Goal: Task Accomplishment & Management: Manage account settings

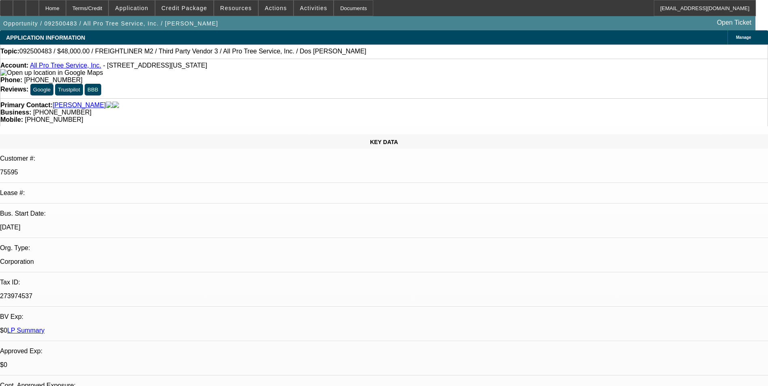
select select "0"
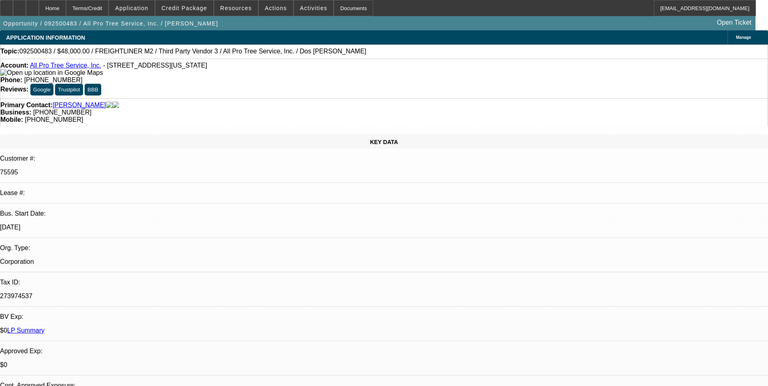
select select "0"
select select "1"
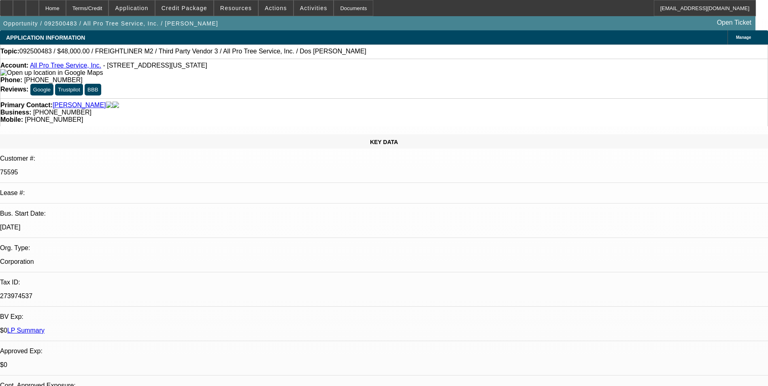
select select "1"
select select "6"
select select "1"
select select "6"
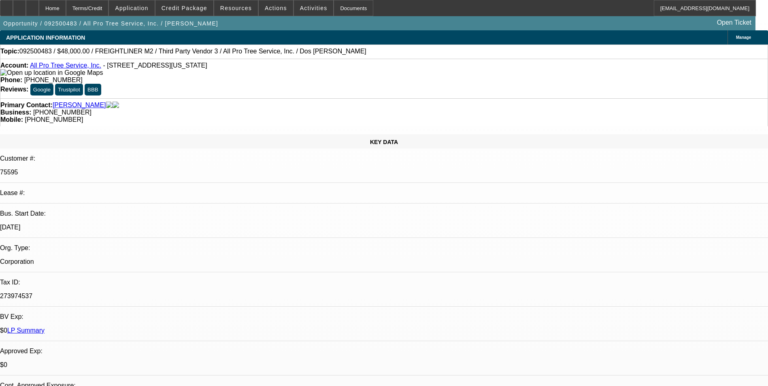
select select "1"
select select "6"
click at [26, 7] on div at bounding box center [19, 8] width 13 height 16
click at [189, 12] on span at bounding box center [184, 7] width 58 height 19
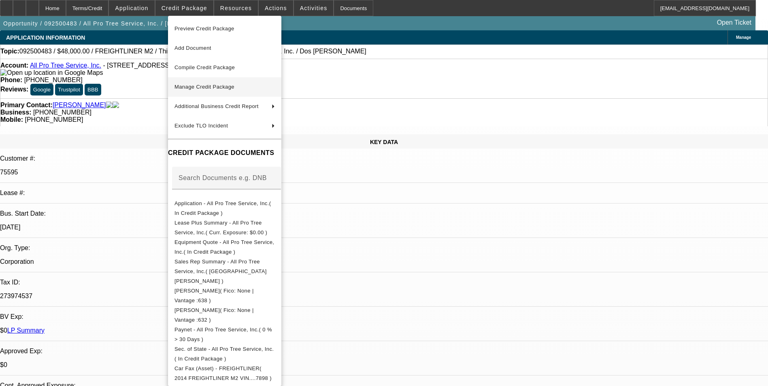
click at [251, 89] on span "Manage Credit Package" at bounding box center [224, 87] width 100 height 10
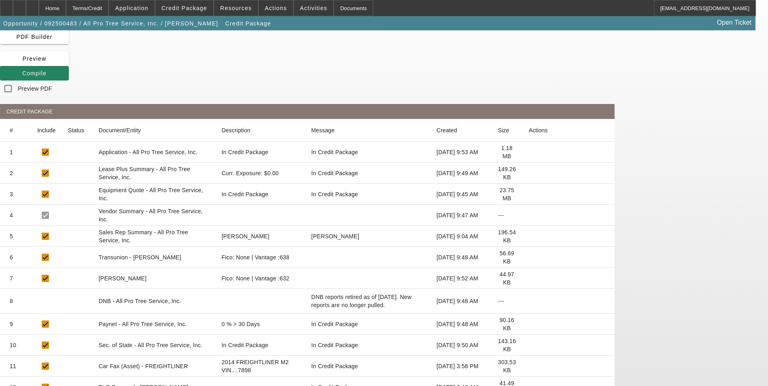
scroll to position [156, 0]
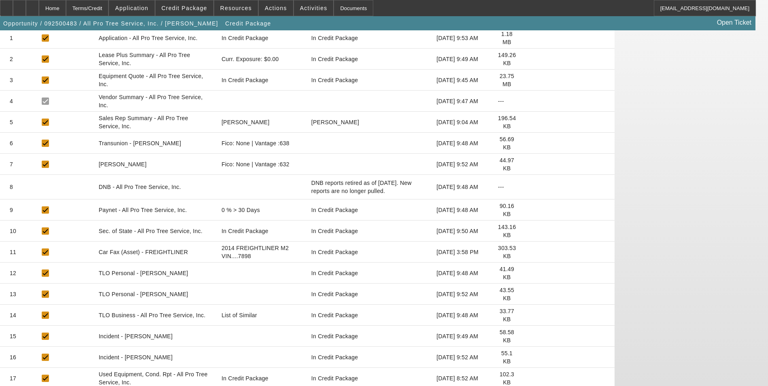
click at [528, 378] on icon at bounding box center [528, 378] width 0 height 0
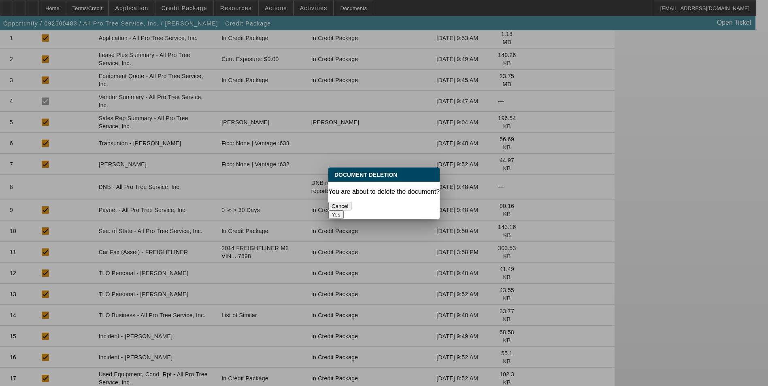
scroll to position [0, 0]
click at [344, 210] on button "Yes" at bounding box center [335, 214] width 15 height 8
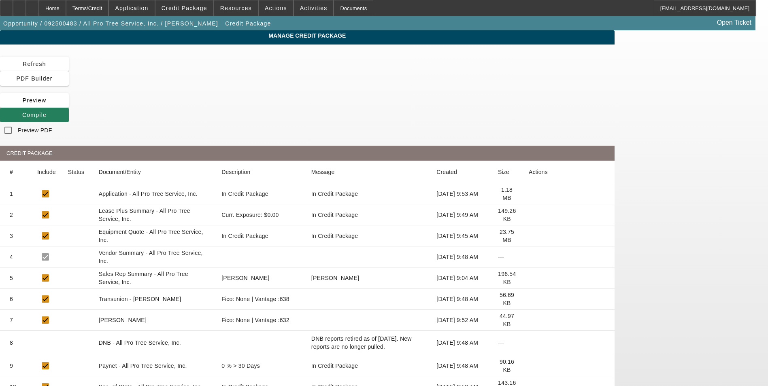
click at [47, 112] on span "Compile" at bounding box center [34, 115] width 24 height 6
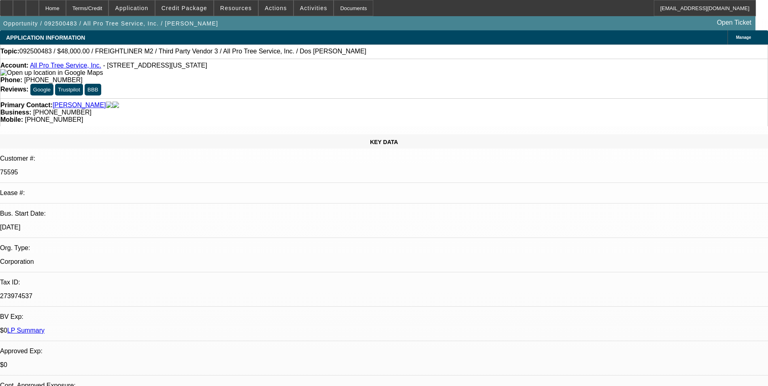
select select "0"
select select "6"
select select "0"
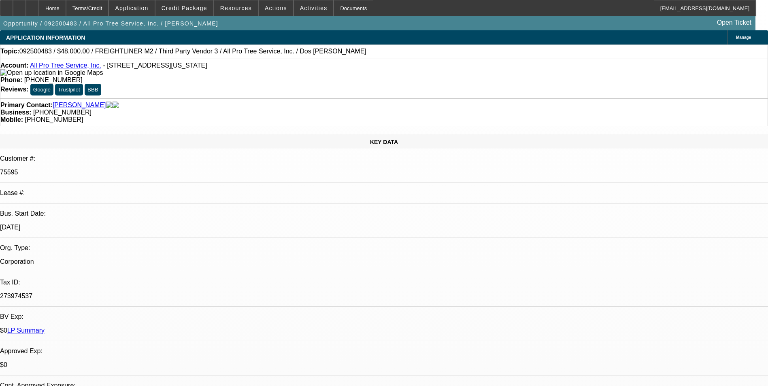
select select "0"
select select "6"
select select "0"
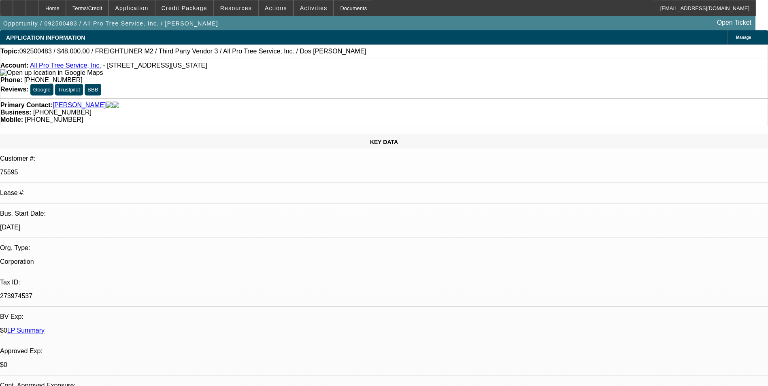
select select "0"
select select "6"
click at [189, 8] on span "Credit Package" at bounding box center [184, 8] width 46 height 6
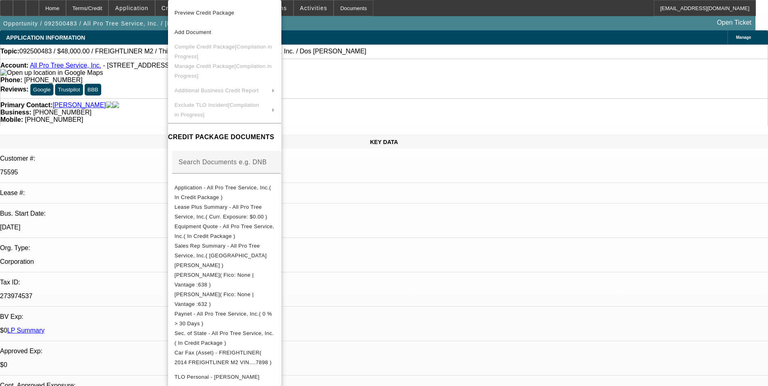
click at [408, 17] on div at bounding box center [384, 193] width 768 height 386
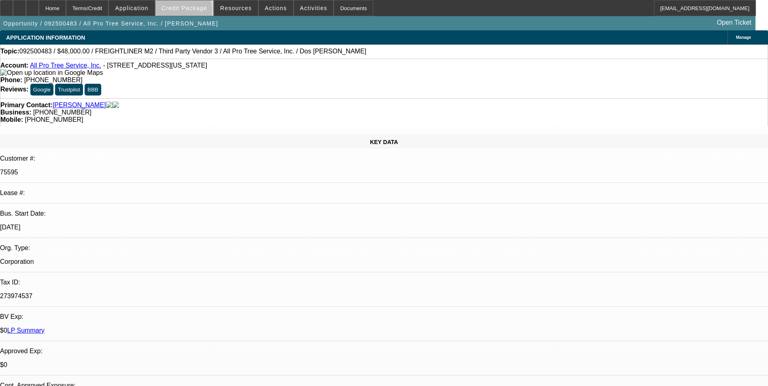
click at [195, 13] on span at bounding box center [184, 7] width 58 height 19
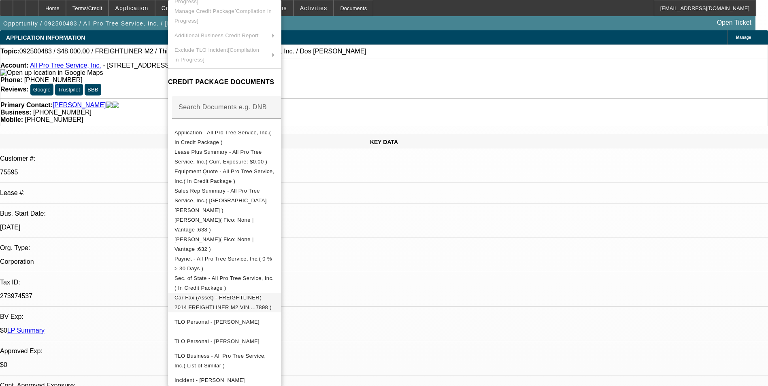
scroll to position [114, 0]
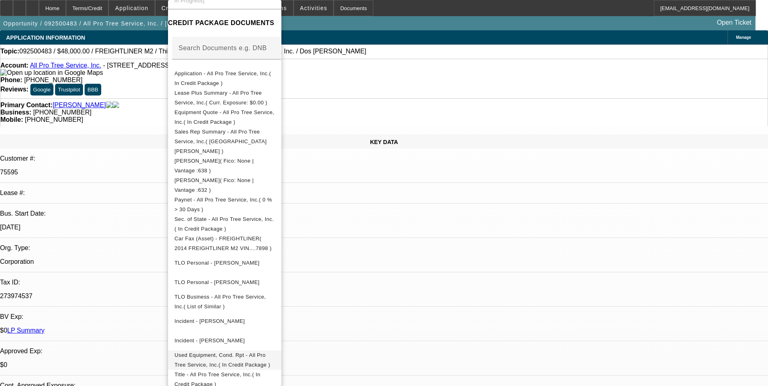
click at [270, 352] on span "Used Equipment, Cond. Rpt - All Pro Tree Service, Inc.( In Credit Package )" at bounding box center [221, 360] width 95 height 16
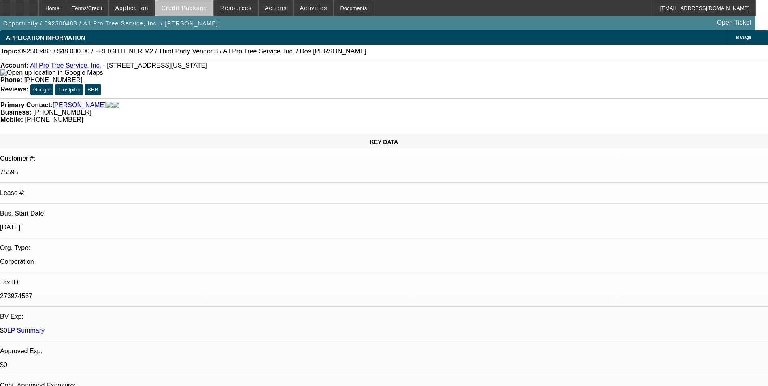
click at [200, 10] on span "Credit Package" at bounding box center [184, 8] width 46 height 6
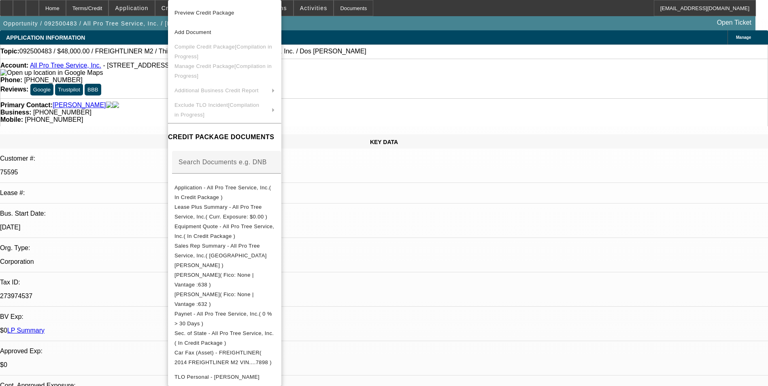
click at [47, 10] on div at bounding box center [384, 193] width 768 height 386
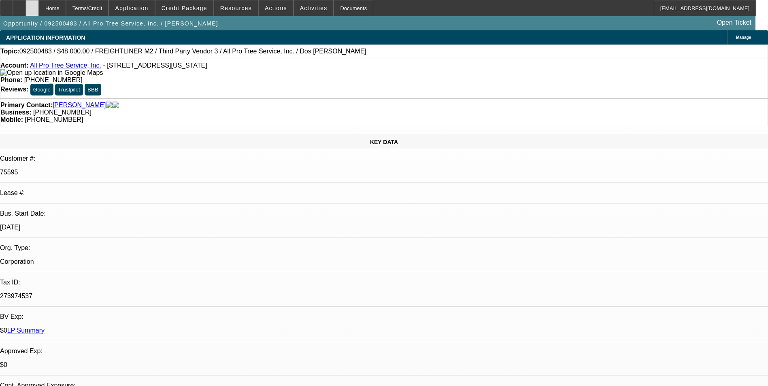
click at [39, 9] on div at bounding box center [32, 8] width 13 height 16
select select "0"
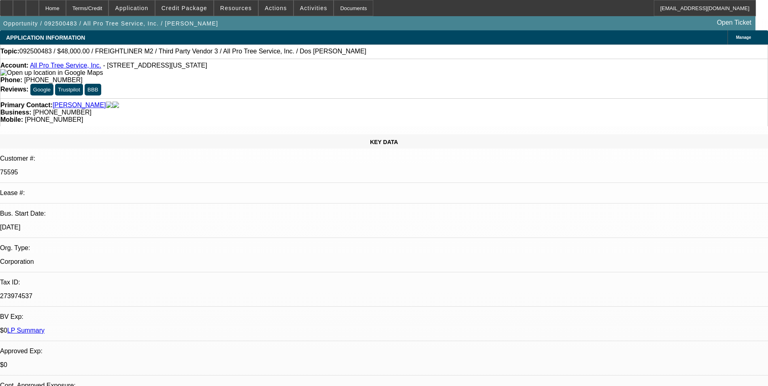
select select "0"
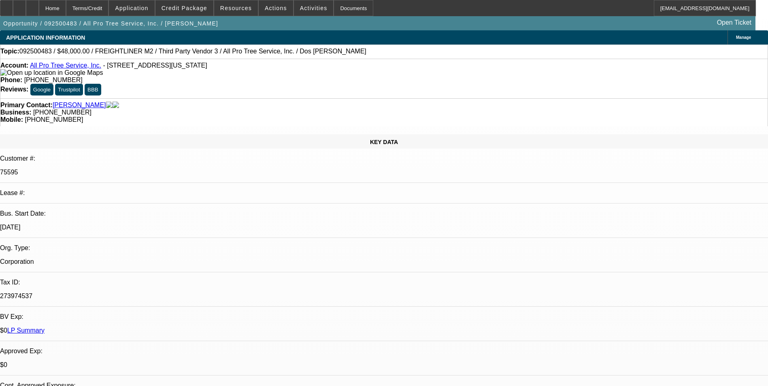
select select "1"
select select "6"
select select "1"
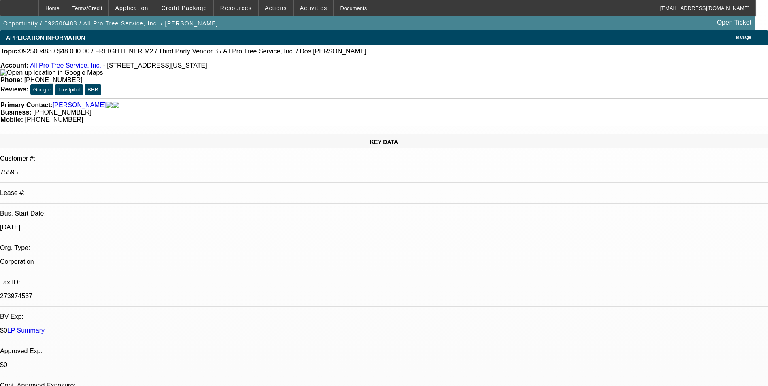
select select "6"
select select "1"
select select "6"
click at [205, 6] on span "Credit Package" at bounding box center [184, 8] width 46 height 6
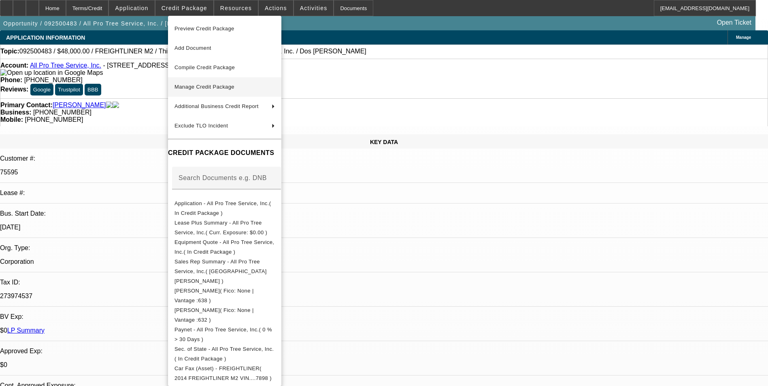
click at [242, 85] on span "Manage Credit Package" at bounding box center [224, 87] width 100 height 10
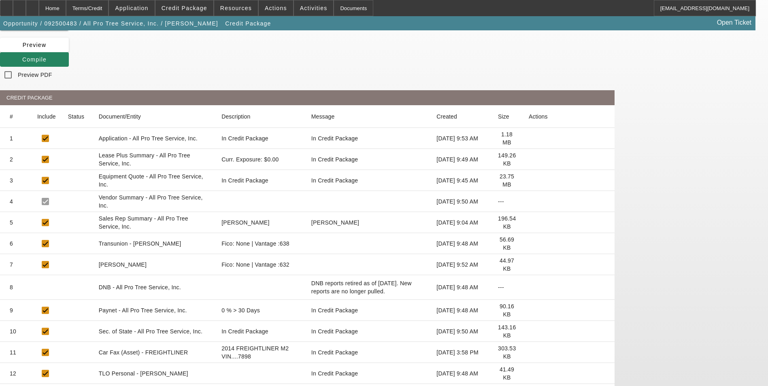
scroll to position [156, 0]
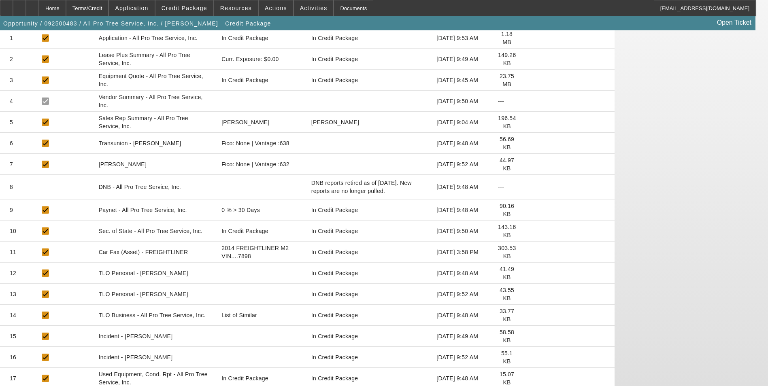
click at [528, 378] on icon at bounding box center [528, 378] width 0 height 0
